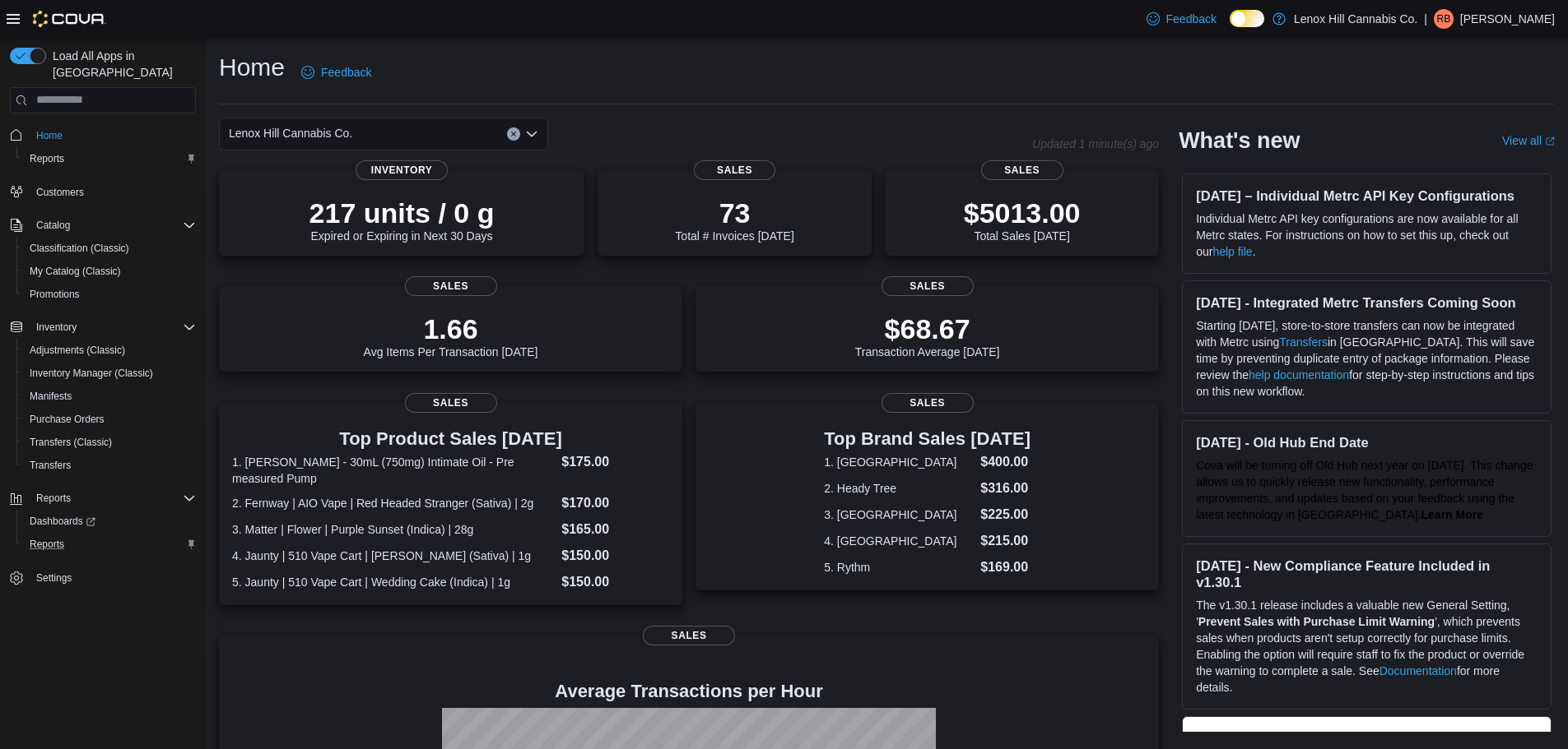
click at [135, 535] on div "Reports" at bounding box center [109, 544] width 173 height 20
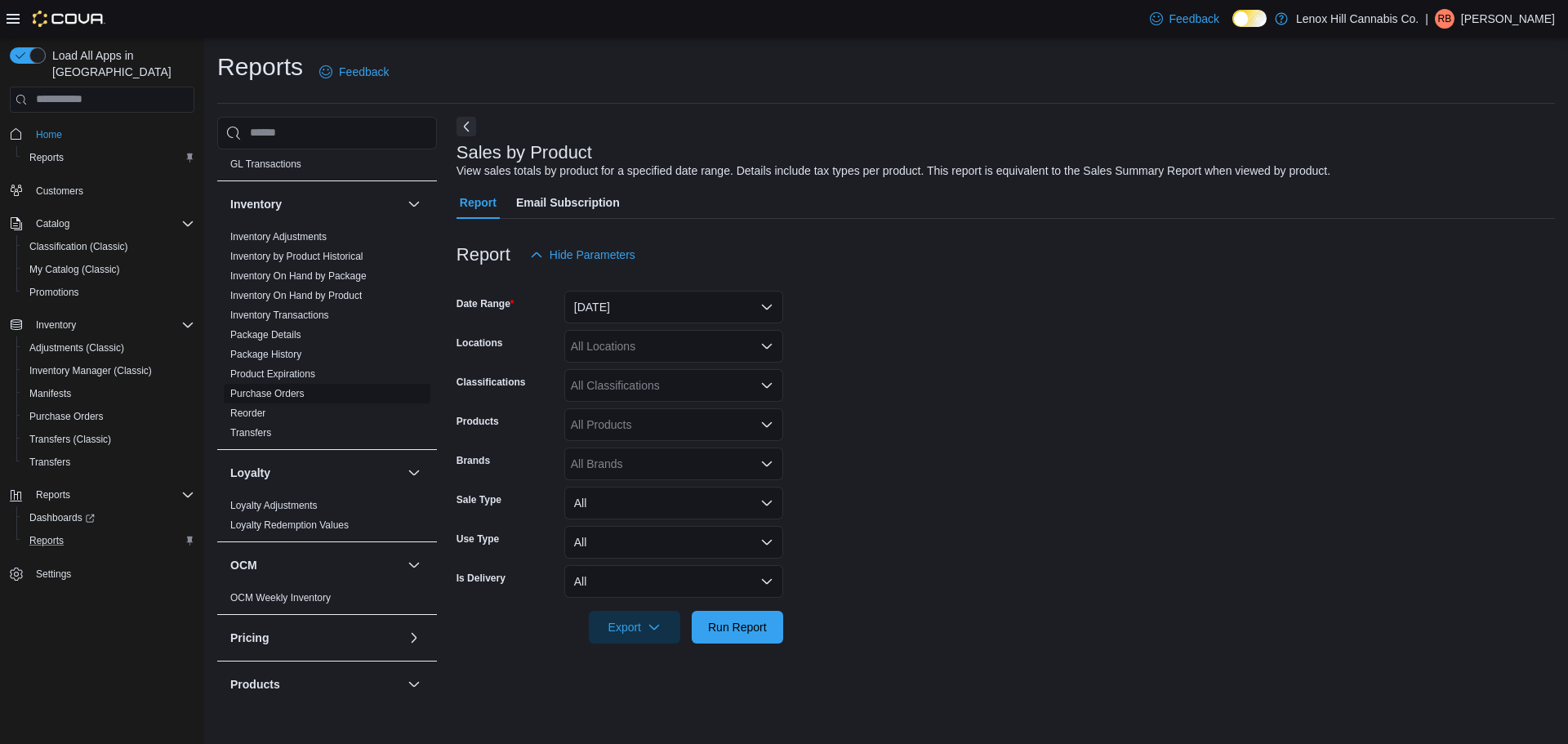
scroll to position [163, 0]
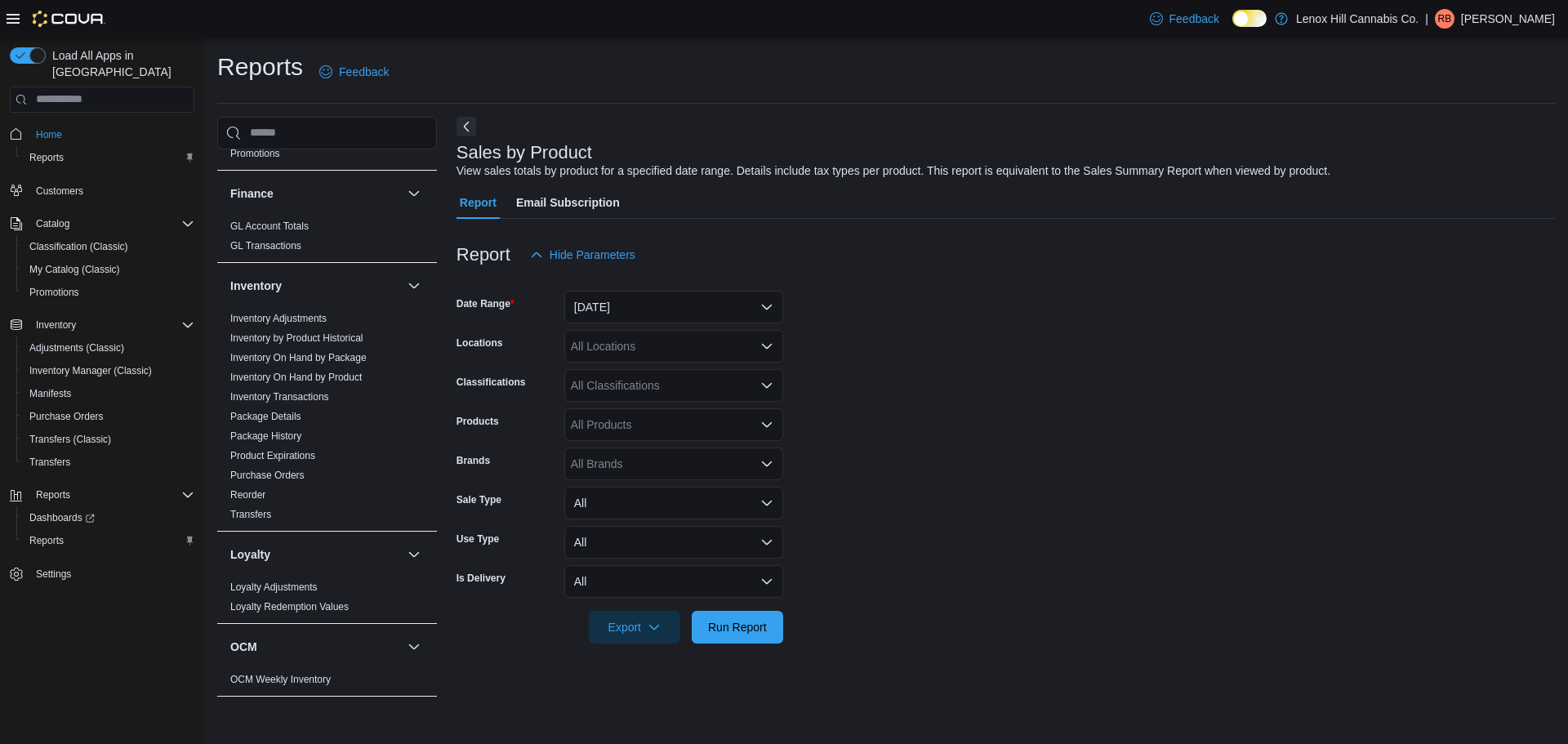
click at [695, 326] on form "Date Range [DATE] Locations All Locations Classifications All Classifications P…" at bounding box center [1006, 457] width 1099 height 373
click at [702, 309] on button "[DATE]" at bounding box center [673, 306] width 219 height 32
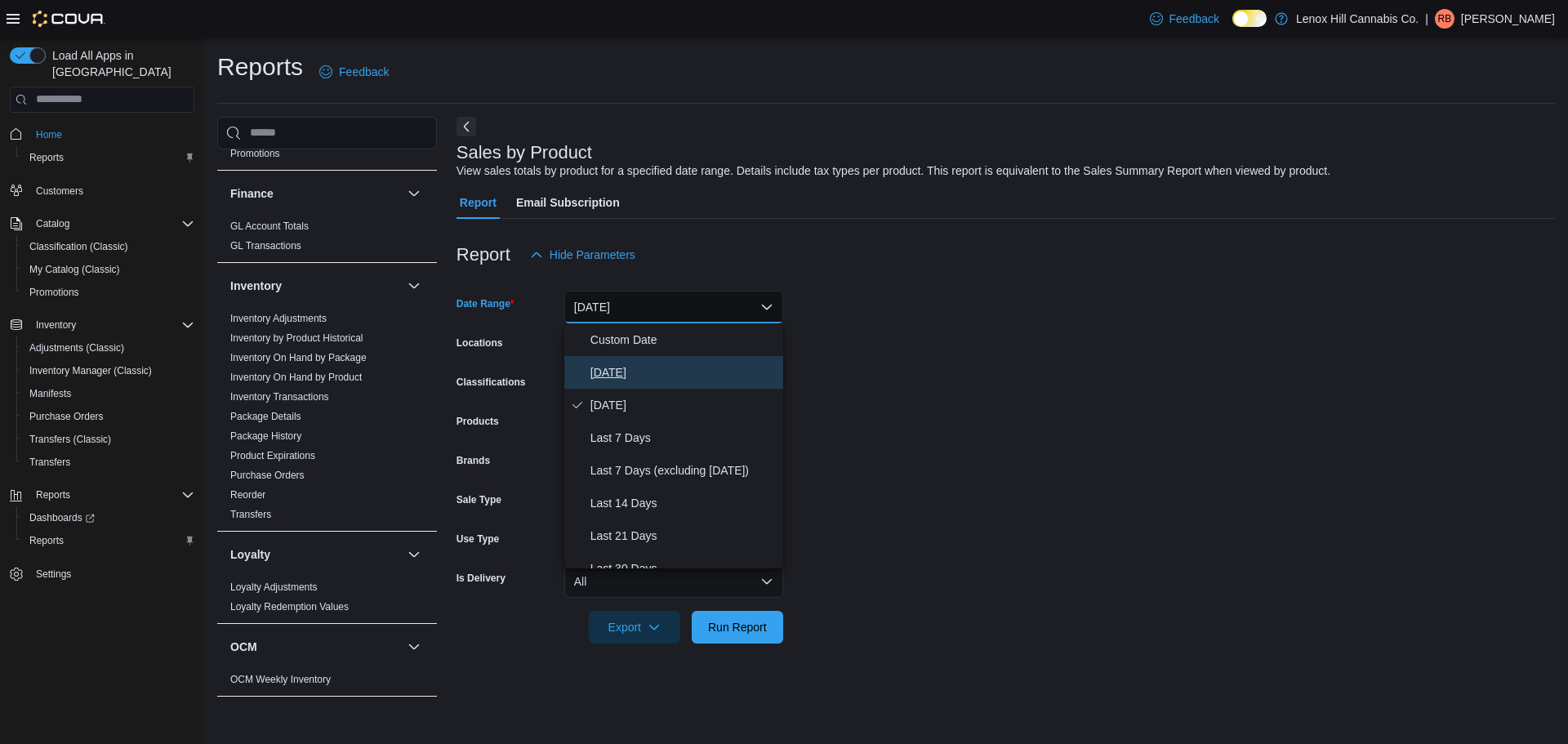
click at [622, 367] on span "[DATE]" at bounding box center [684, 373] width 186 height 20
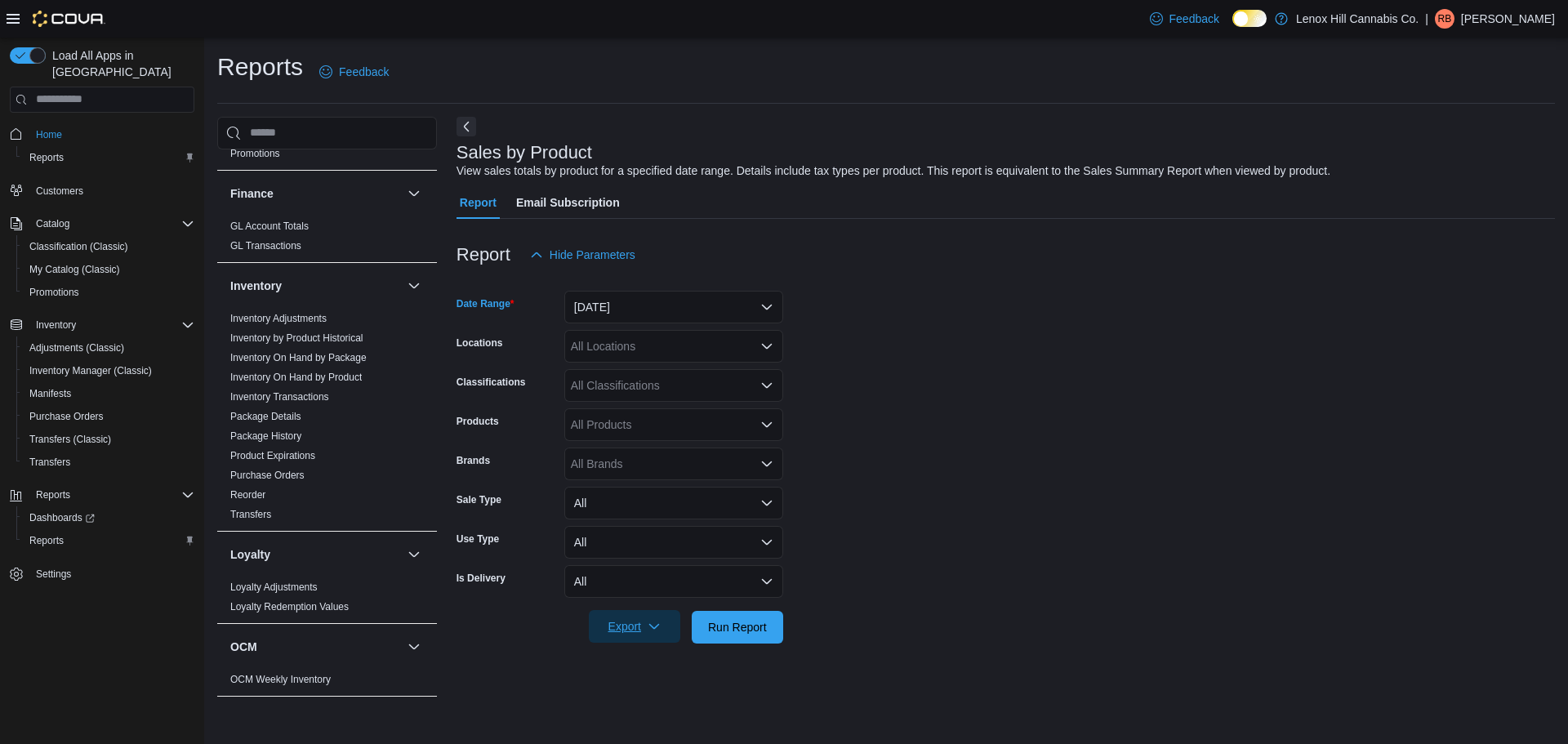
click at [647, 629] on span "Export" at bounding box center [634, 626] width 72 height 32
click at [670, 528] on span "Export to Excel" at bounding box center [637, 529] width 74 height 13
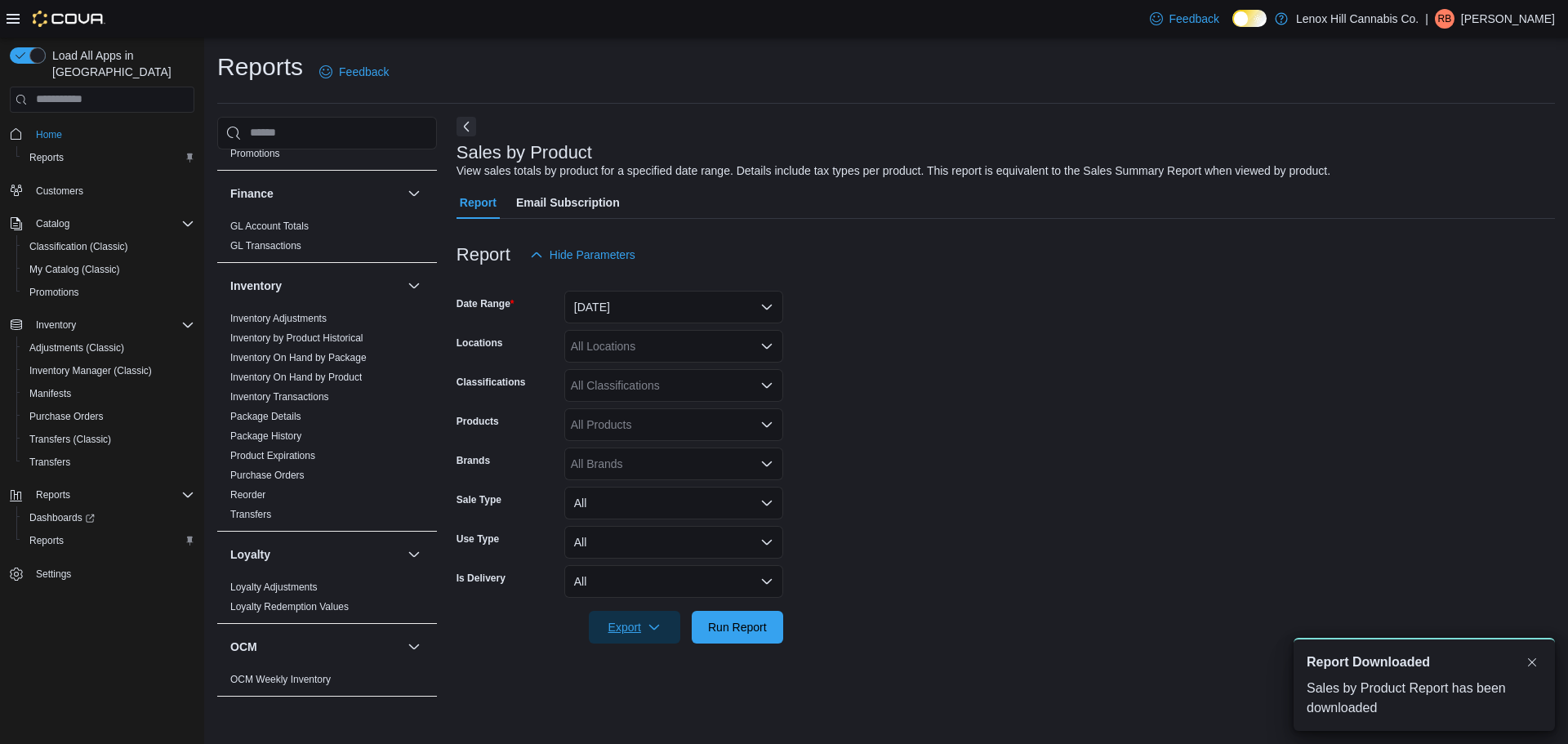
scroll to position [0, 0]
click at [621, 622] on span "Export" at bounding box center [634, 626] width 72 height 32
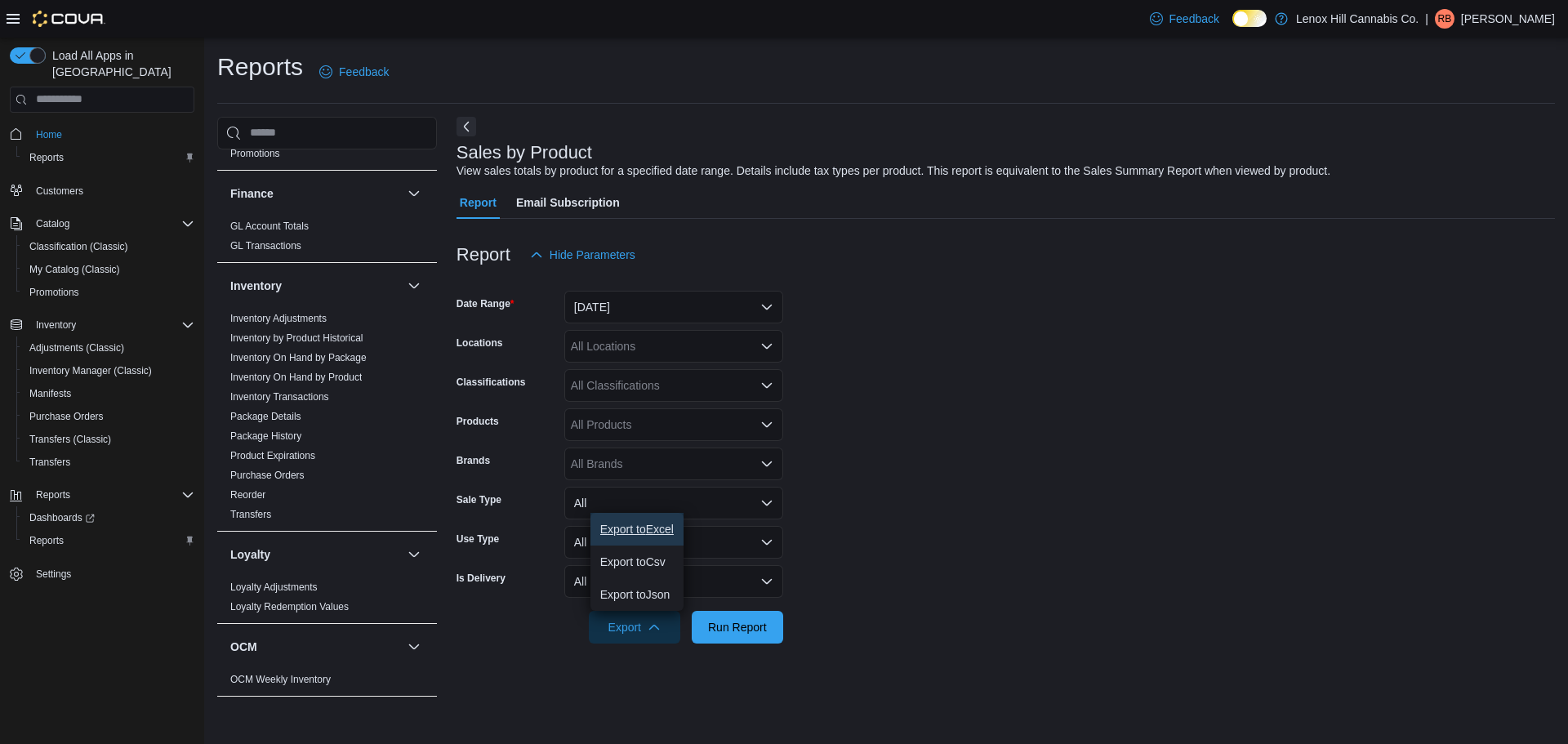
click at [638, 523] on span "Export to Excel" at bounding box center [637, 529] width 74 height 13
